Goal: Task Accomplishment & Management: Use online tool/utility

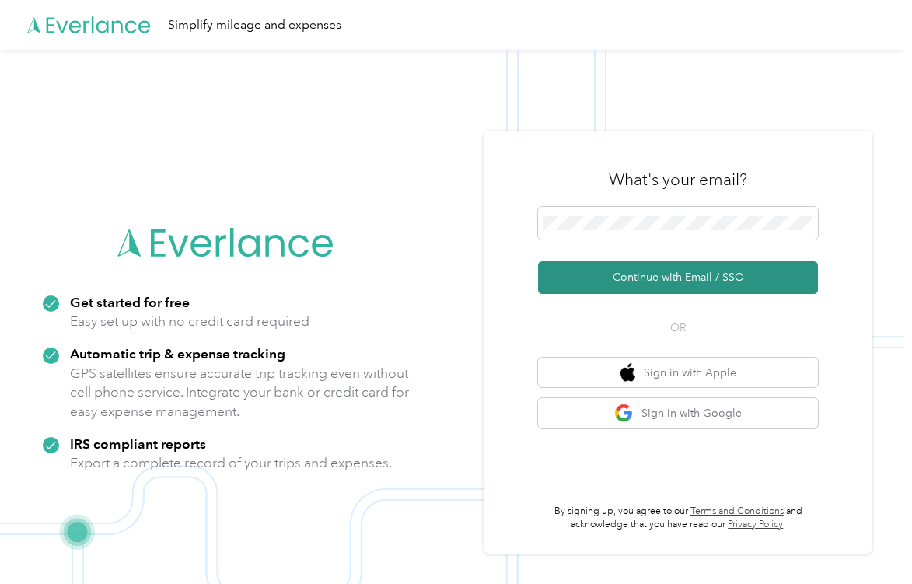
click at [664, 285] on button "Continue with Email / SSO" at bounding box center [678, 277] width 280 height 33
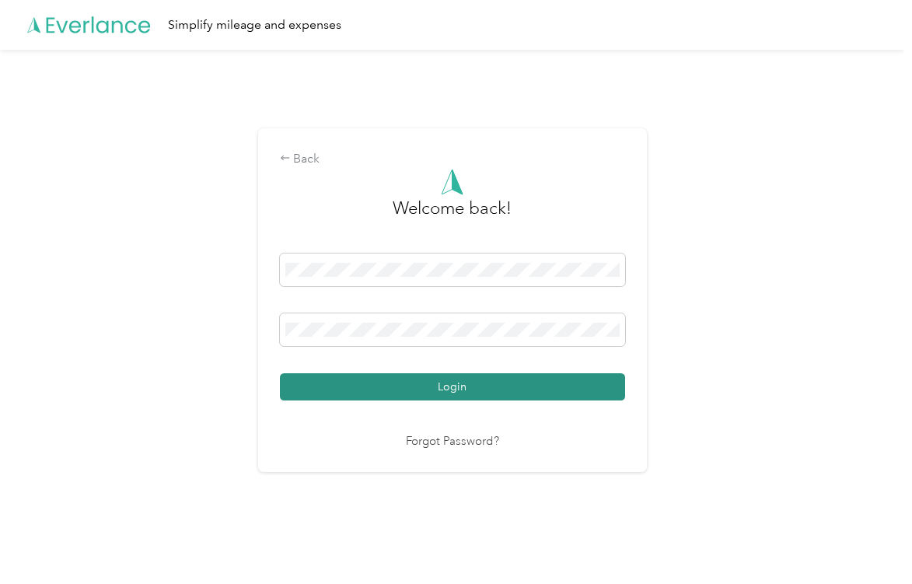
click at [432, 377] on button "Login" at bounding box center [452, 386] width 345 height 27
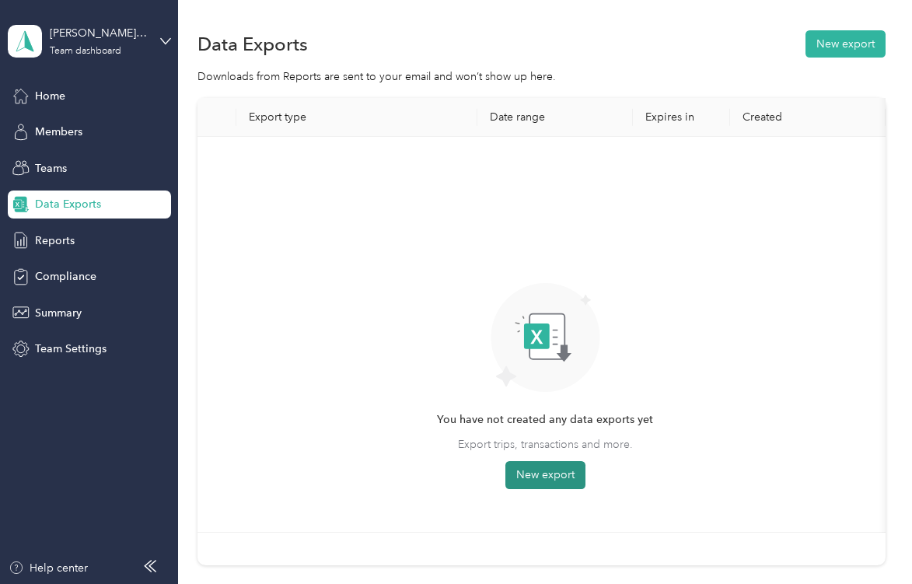
click at [565, 464] on button "New export" at bounding box center [546, 475] width 80 height 28
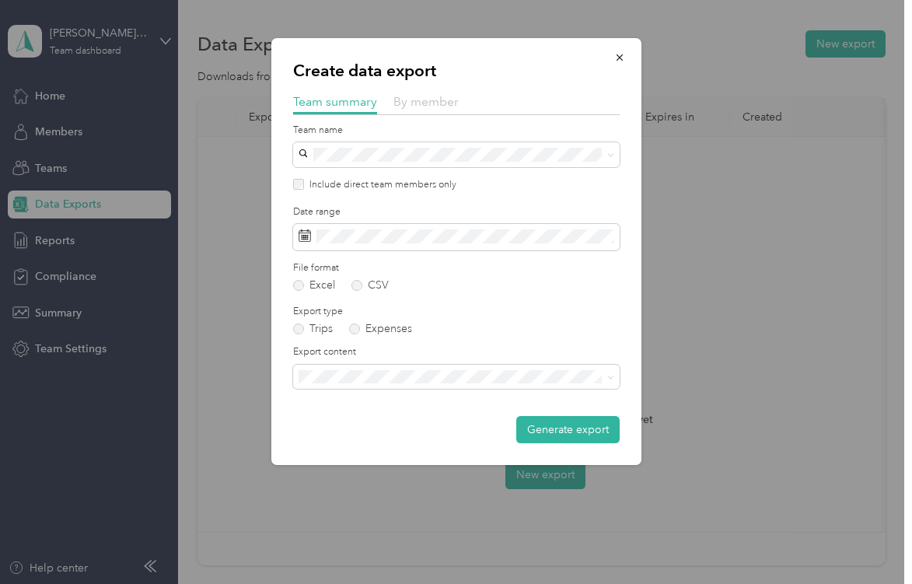
click at [419, 105] on span "By member" at bounding box center [426, 101] width 65 height 15
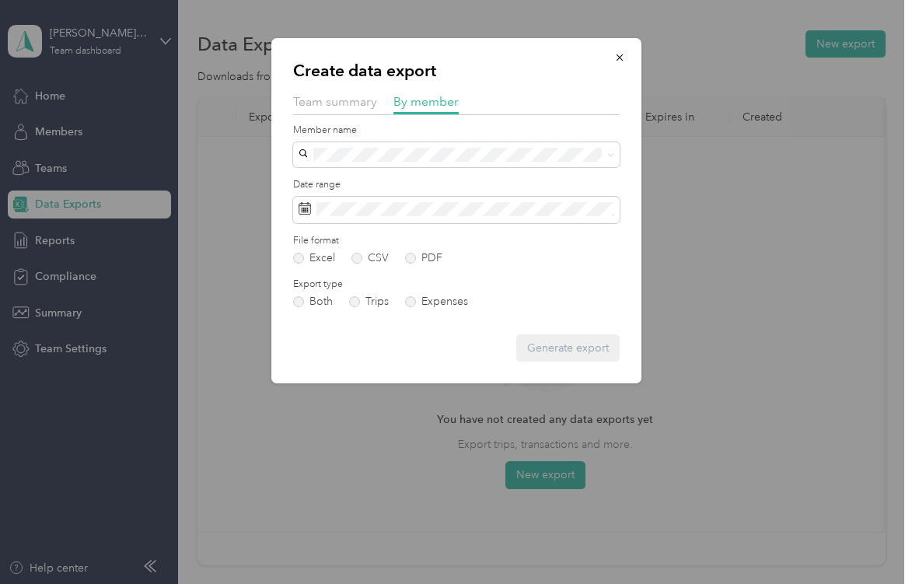
click at [411, 362] on li "[PERSON_NAME]" at bounding box center [456, 369] width 327 height 27
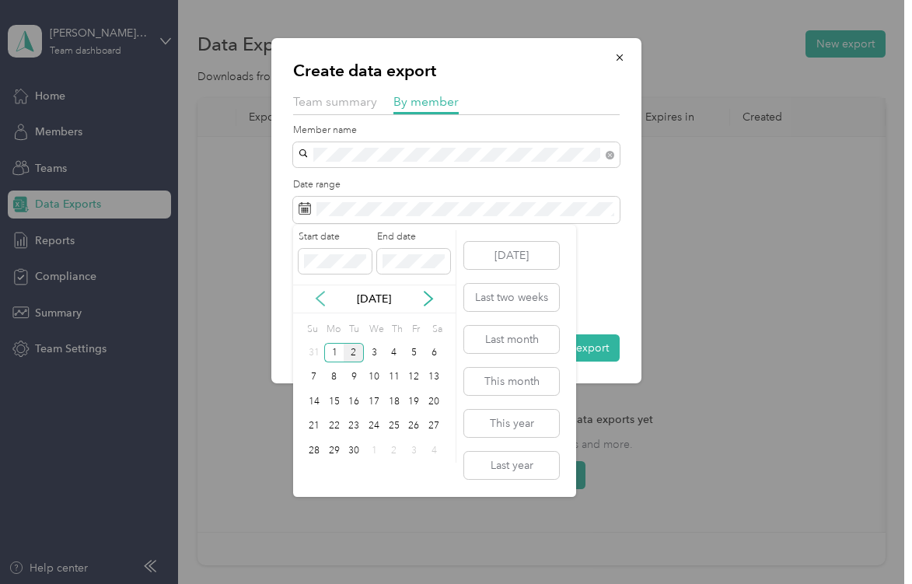
click at [323, 301] on icon at bounding box center [321, 299] width 16 height 16
click at [358, 355] on div "1" at bounding box center [354, 352] width 20 height 19
click at [394, 450] on div "31" at bounding box center [394, 450] width 20 height 19
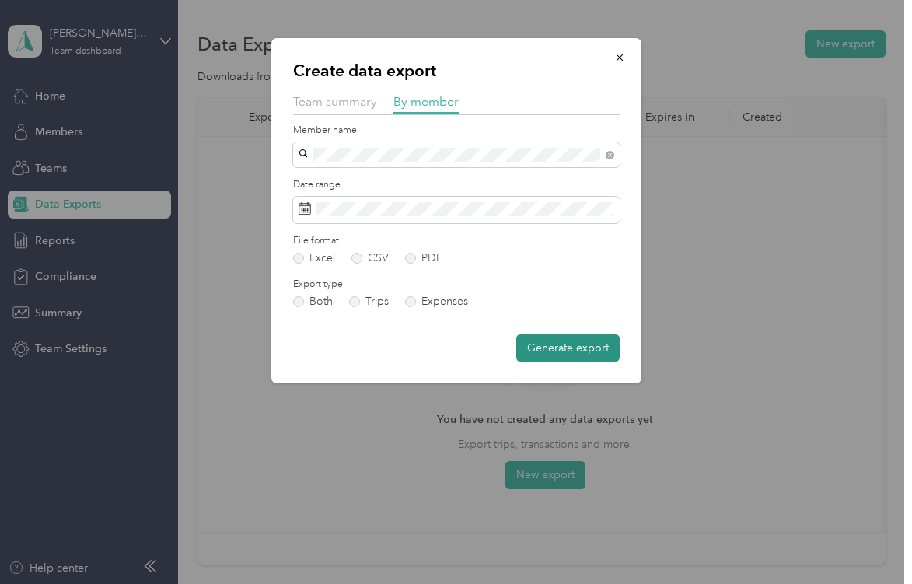
click at [558, 352] on button "Generate export" at bounding box center [568, 347] width 103 height 27
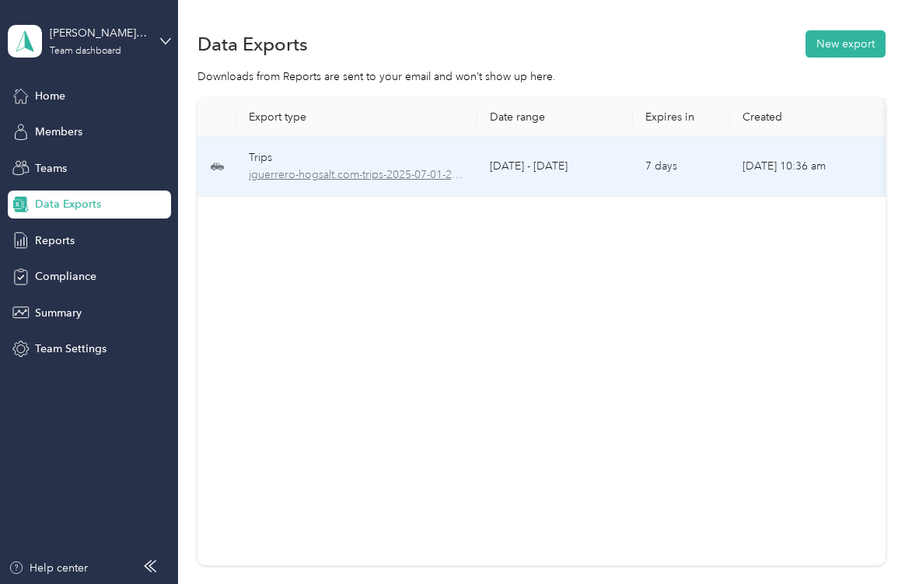
click at [413, 171] on span "jguerrero-hogsalt.com-trips-2025-07-01-2025-07-31.xlsx" at bounding box center [357, 174] width 216 height 17
click at [387, 174] on span "jguerrero-hogsalt.com-trips-2025-07-01-2025-07-31.xlsx" at bounding box center [357, 174] width 216 height 17
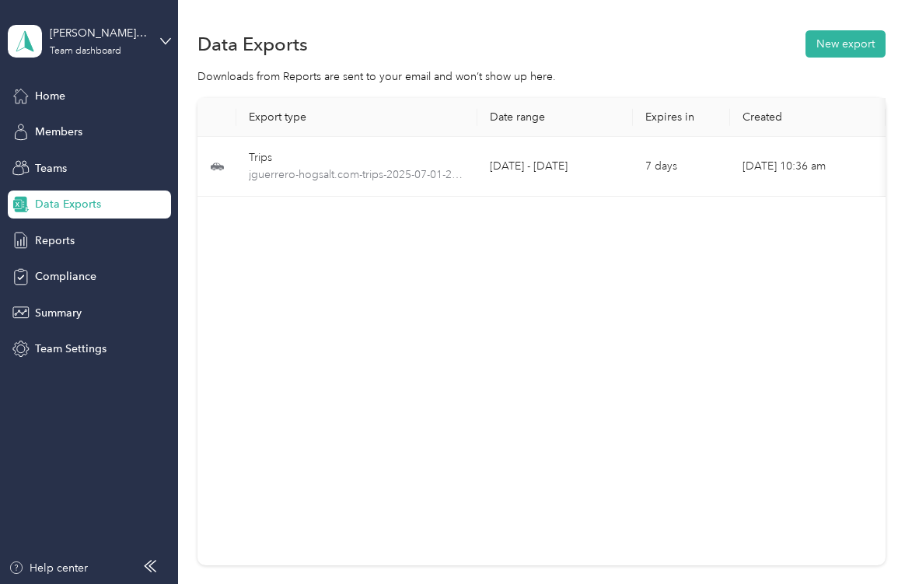
click at [741, 54] on div "Data Exports New export" at bounding box center [542, 43] width 688 height 33
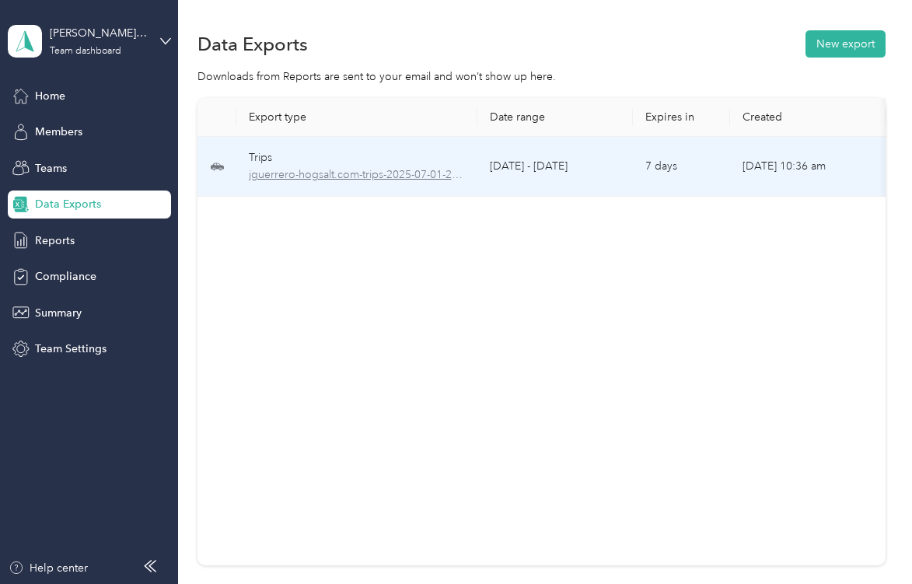
click at [383, 170] on span "jguerrero-hogsalt.com-trips-2025-07-01-2025-07-31.xlsx" at bounding box center [357, 174] width 216 height 17
click at [264, 180] on span "jguerrero-hogsalt.com-trips-2025-07-01-2025-07-31.xlsx" at bounding box center [357, 174] width 216 height 17
click at [368, 171] on span "jguerrero-hogsalt.com-trips-2025-07-01-2025-07-31.xlsx" at bounding box center [357, 174] width 216 height 17
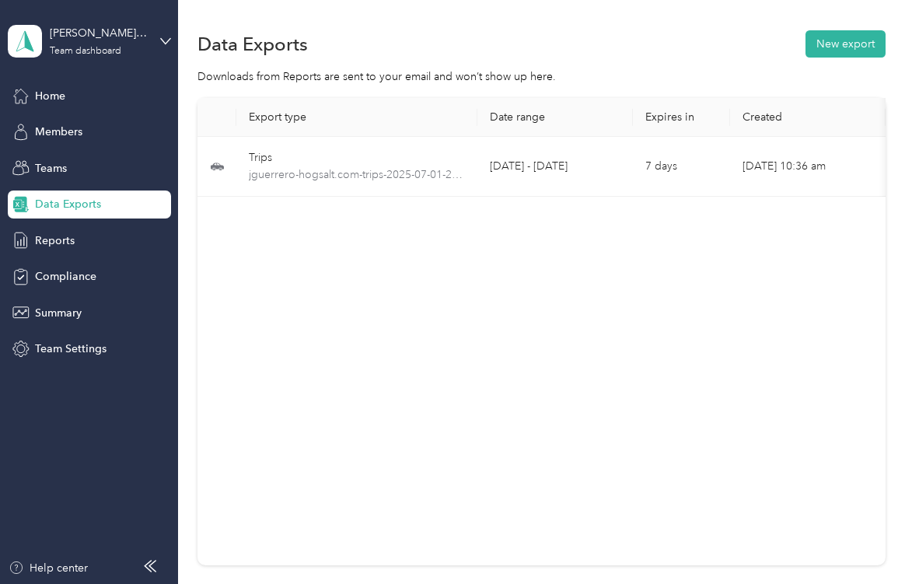
click at [725, 407] on div "Export type Date range Expires in Created Download Trips jguerrero-hogsalt.com-…" at bounding box center [542, 332] width 688 height 468
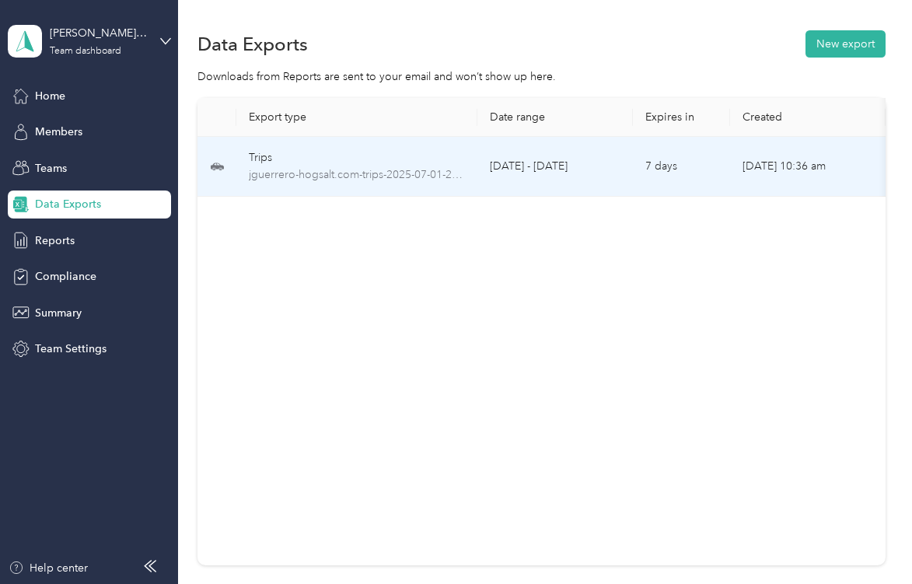
click at [811, 168] on td "Sep 02, 2025, 10:36 am" at bounding box center [808, 167] width 156 height 60
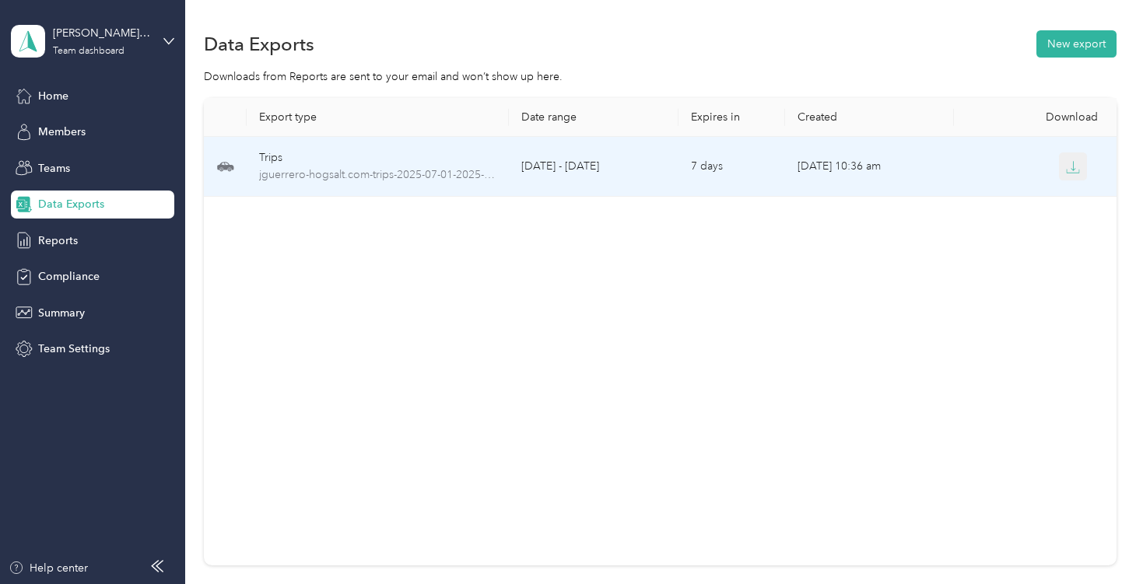
click at [912, 172] on icon "button" at bounding box center [1072, 171] width 12 height 3
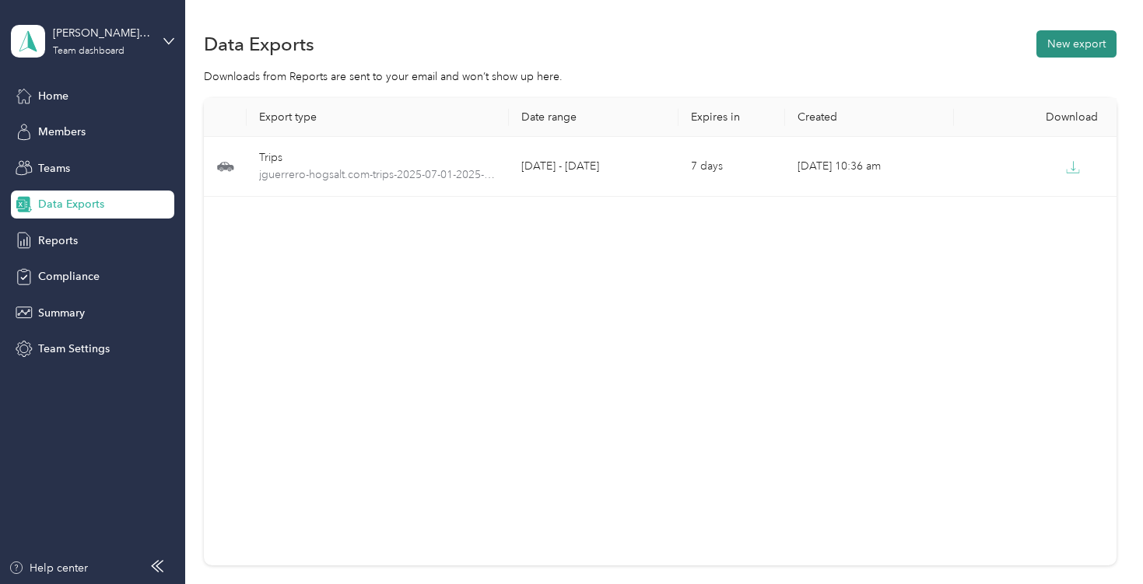
click at [912, 45] on button "New export" at bounding box center [1076, 43] width 80 height 27
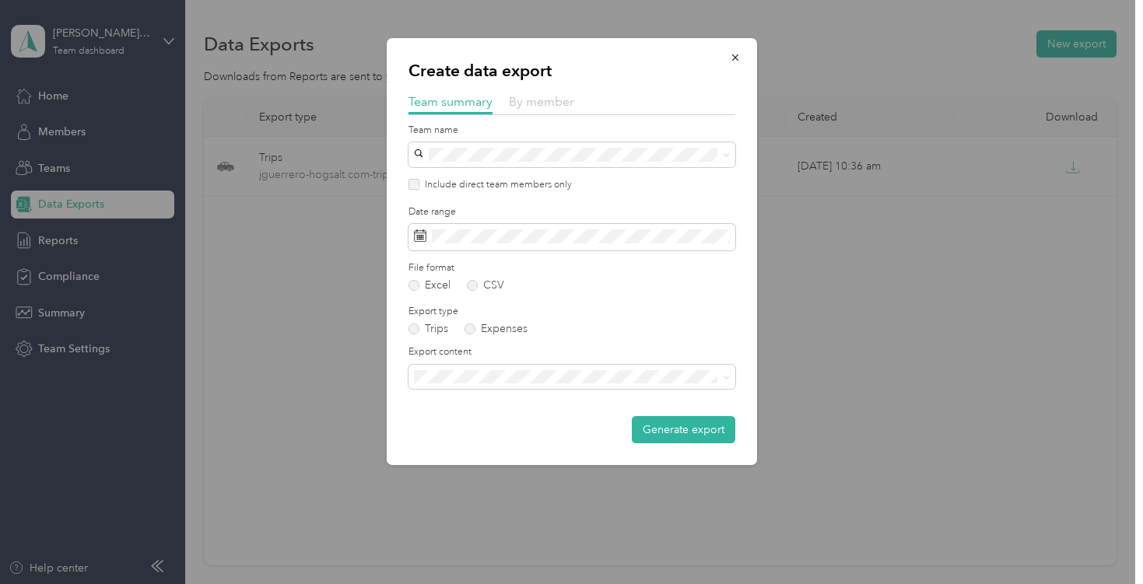
click at [548, 100] on span "By member" at bounding box center [541, 101] width 65 height 15
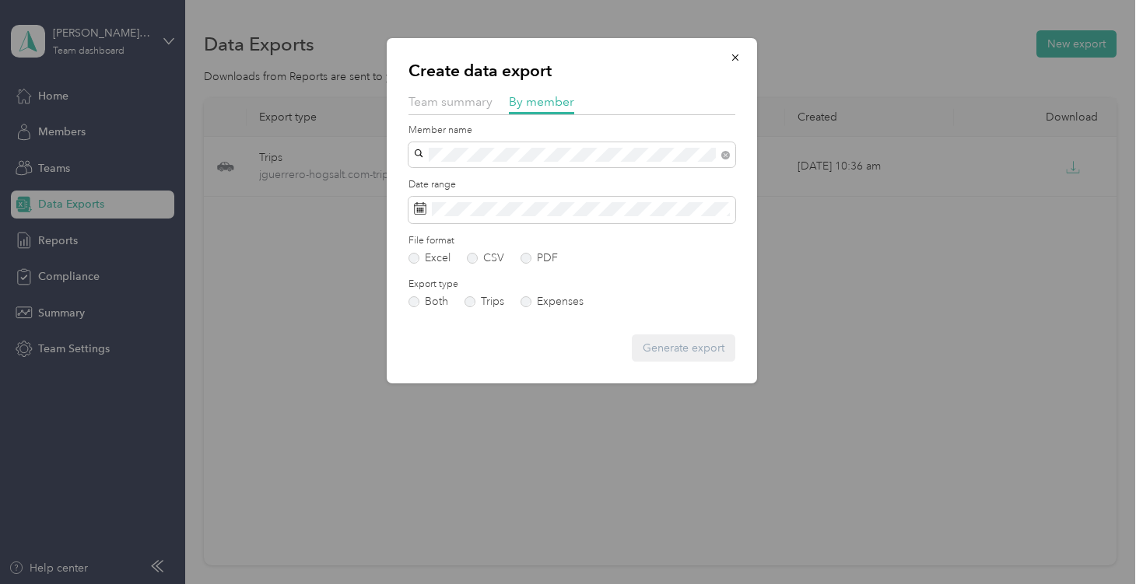
click at [494, 188] on li "[EMAIL_ADDRESS][DOMAIN_NAME]" at bounding box center [571, 182] width 327 height 27
click at [513, 217] on span at bounding box center [571, 210] width 327 height 26
click at [492, 216] on span at bounding box center [571, 210] width 327 height 26
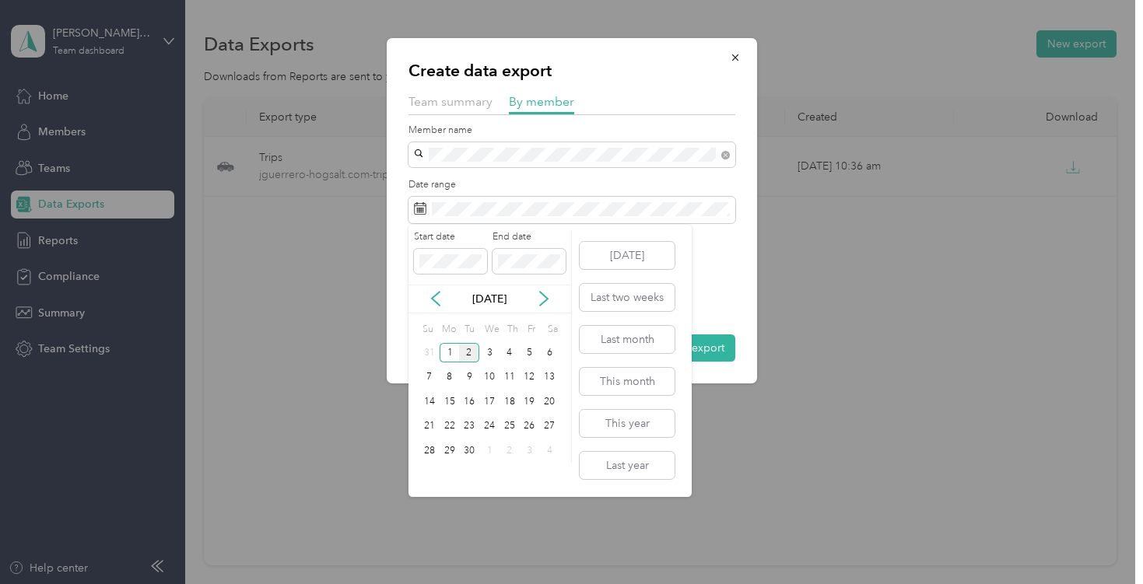
click at [419, 284] on div "Start date End date" at bounding box center [489, 257] width 163 height 54
click at [434, 285] on div "[DATE]" at bounding box center [489, 299] width 163 height 29
click at [440, 304] on icon at bounding box center [436, 299] width 16 height 16
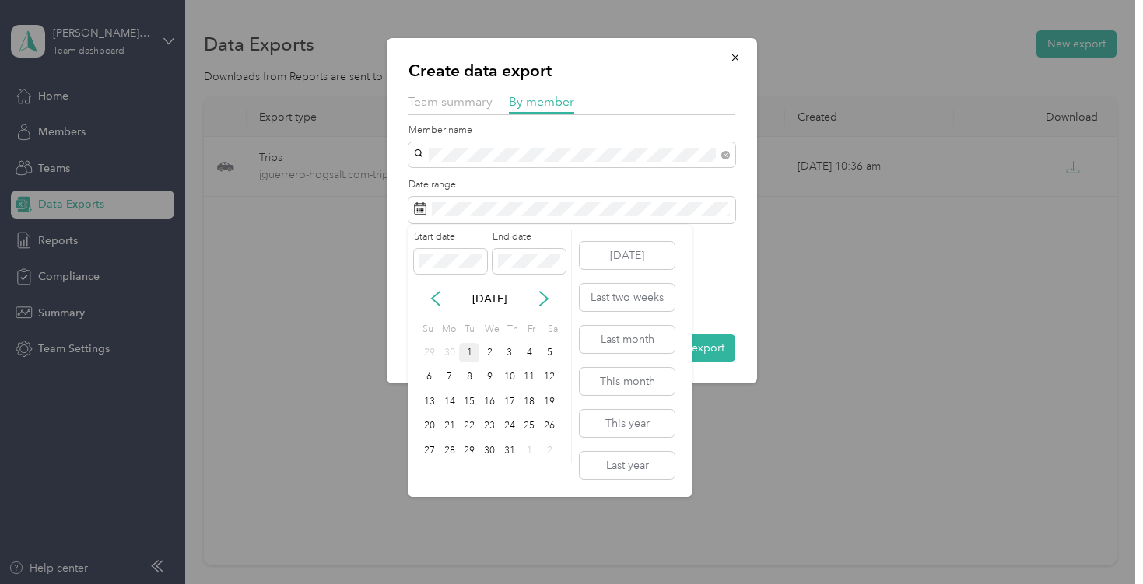
click at [471, 355] on div "1" at bounding box center [469, 352] width 20 height 19
click at [511, 454] on div "31" at bounding box center [509, 450] width 20 height 19
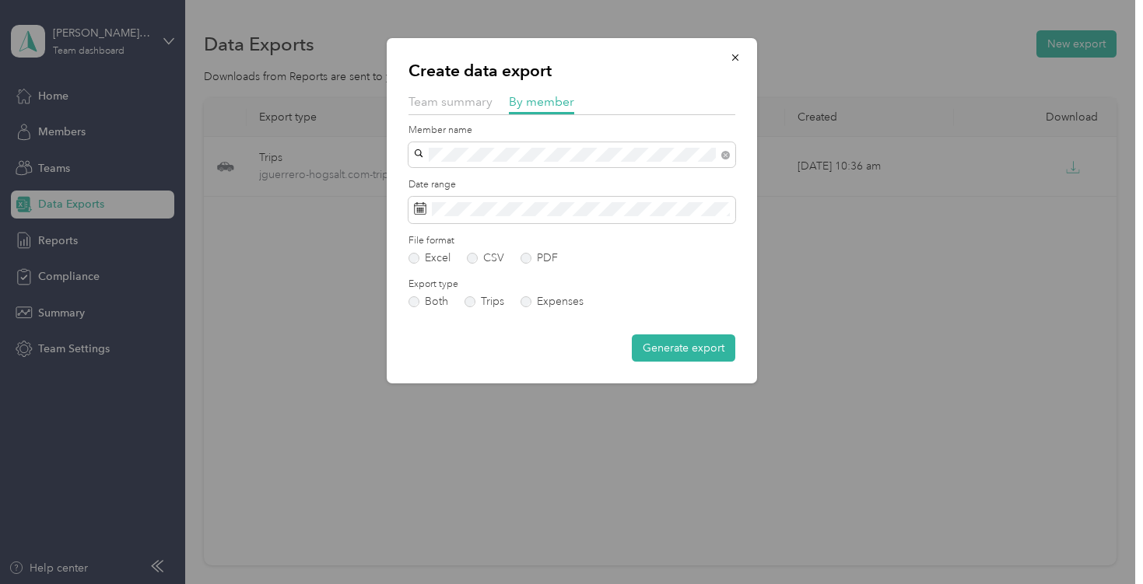
click at [665, 334] on form "Member name Date range File format Excel CSV PDF Export type Both Trips Expense…" at bounding box center [571, 243] width 327 height 239
click at [665, 352] on button "Generate export" at bounding box center [683, 347] width 103 height 27
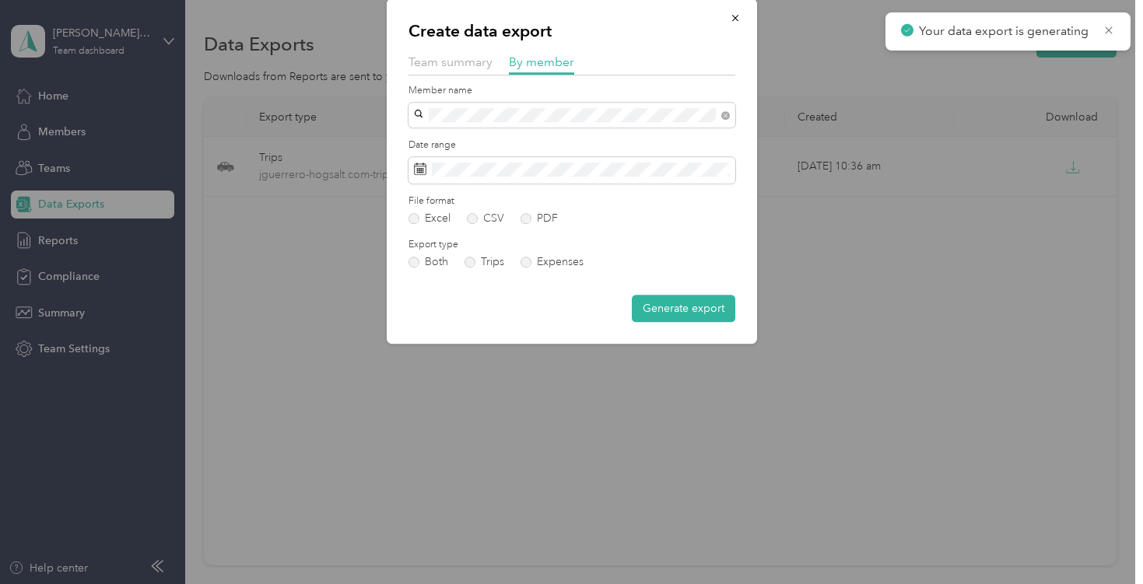
click at [912, 47] on div "Your data export is generating" at bounding box center [1007, 31] width 245 height 38
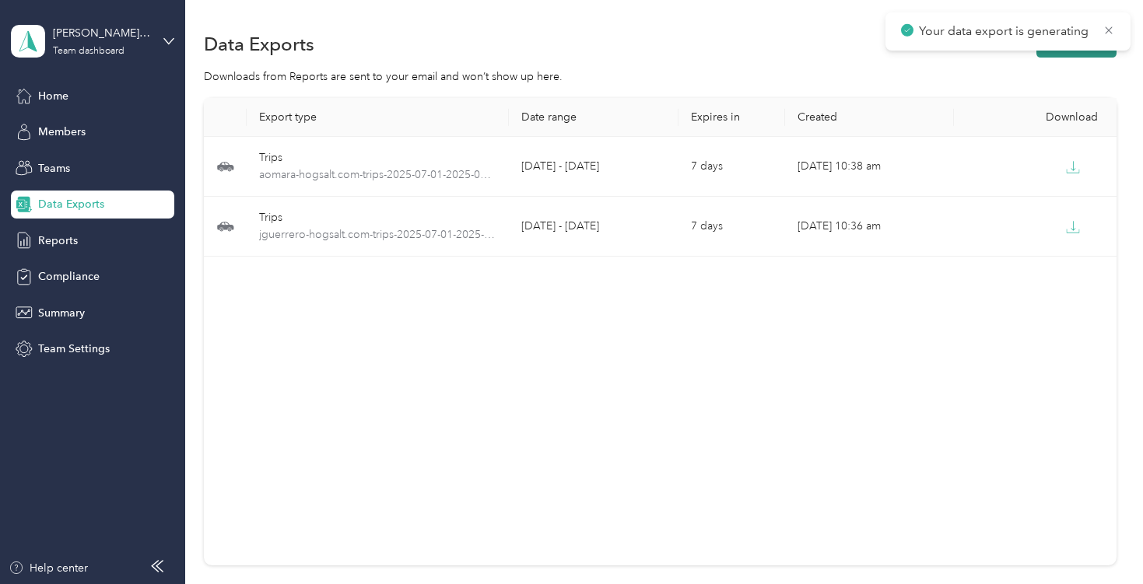
click at [912, 55] on button "New export" at bounding box center [1076, 43] width 80 height 27
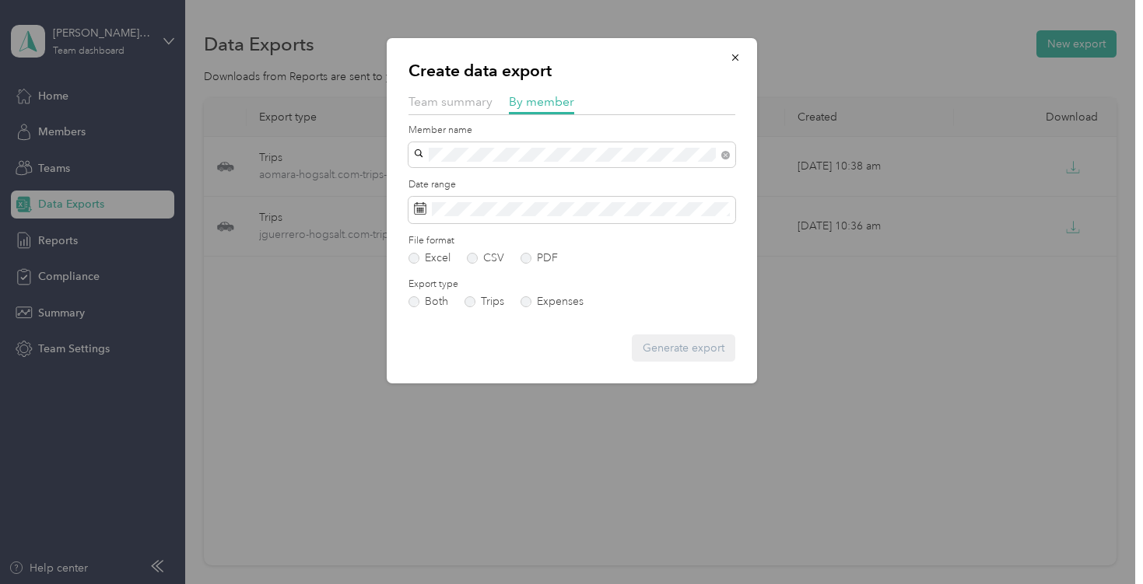
click at [475, 180] on span "[PERSON_NAME]" at bounding box center [462, 179] width 86 height 13
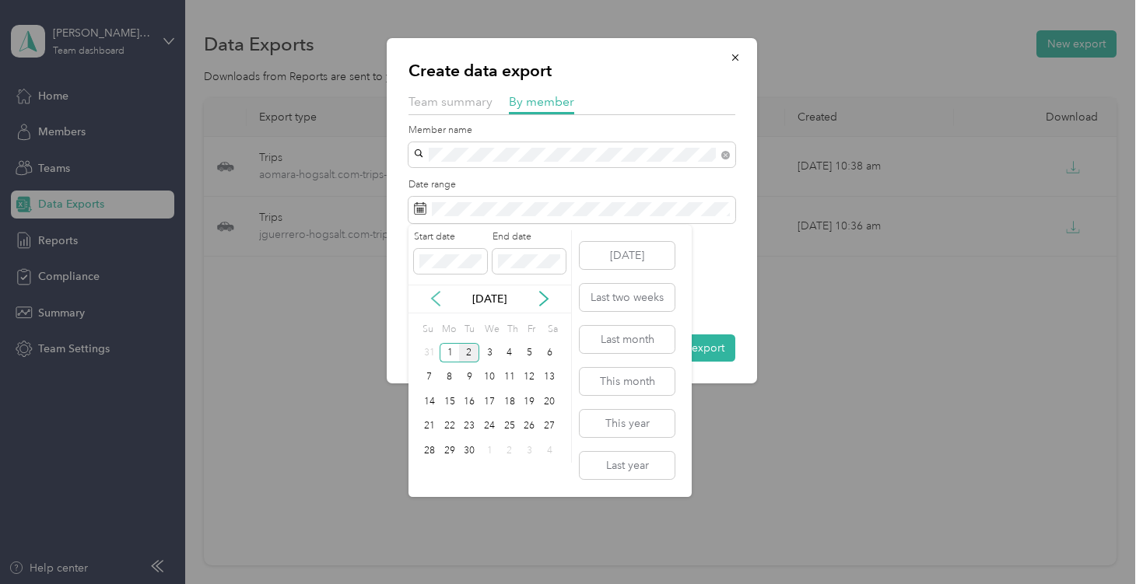
click at [437, 293] on icon at bounding box center [436, 299] width 8 height 14
click at [468, 351] on div "1" at bounding box center [469, 352] width 20 height 19
click at [515, 453] on div "31" at bounding box center [509, 450] width 20 height 19
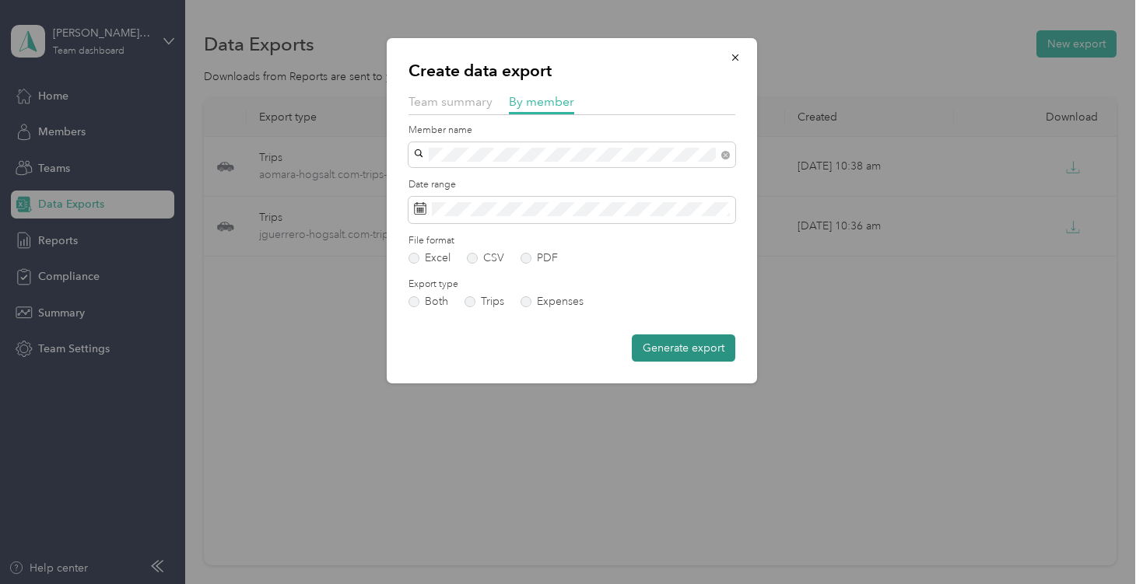
click at [646, 347] on button "Generate export" at bounding box center [683, 347] width 103 height 27
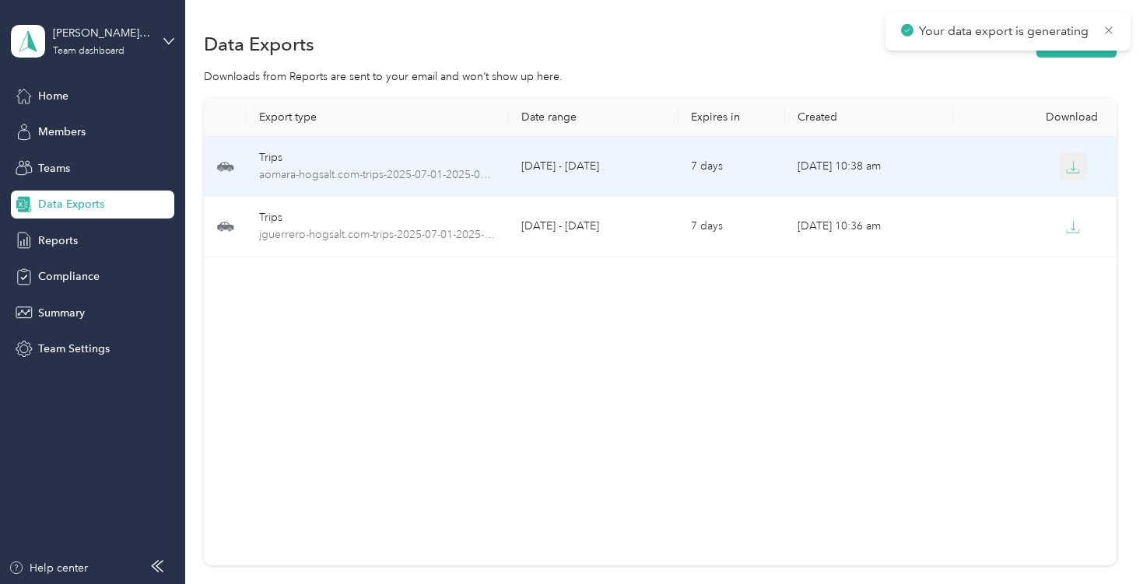
click at [912, 163] on icon "button" at bounding box center [1073, 167] width 14 height 14
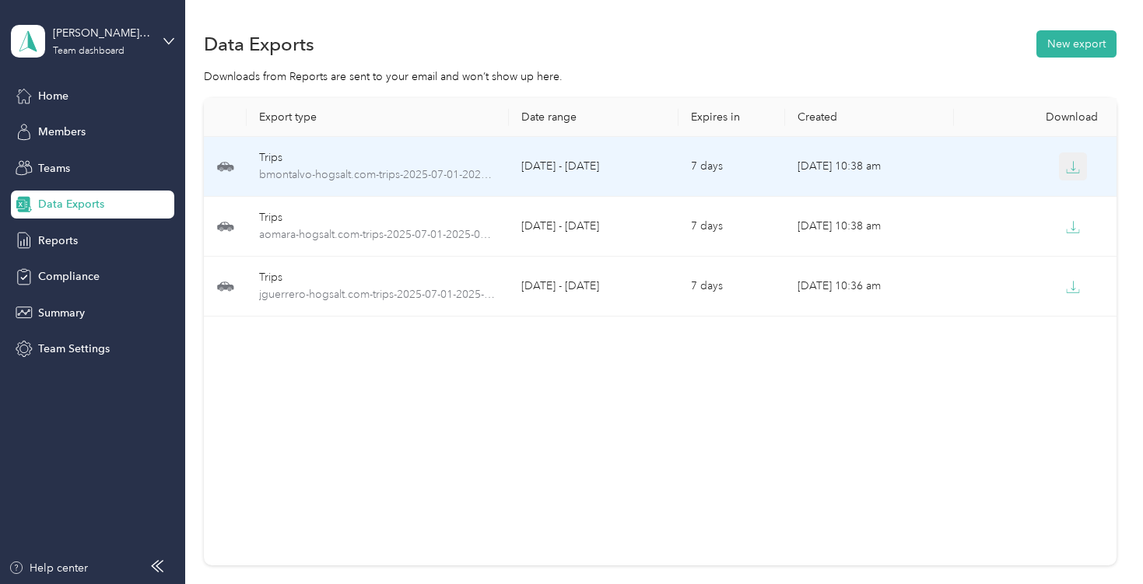
click at [1066, 173] on button "button" at bounding box center [1073, 166] width 28 height 28
